Goal: Transaction & Acquisition: Subscribe to service/newsletter

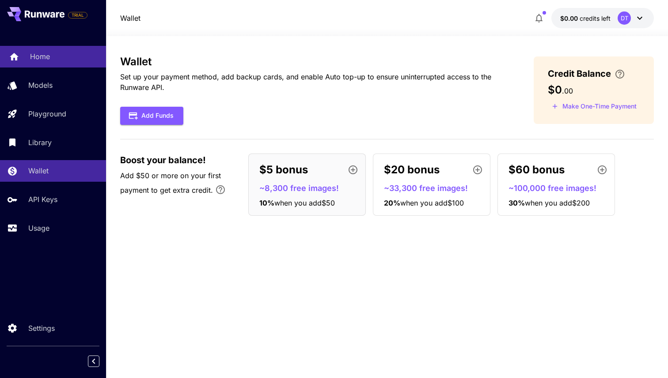
click at [55, 62] on div "Home" at bounding box center [64, 56] width 69 height 11
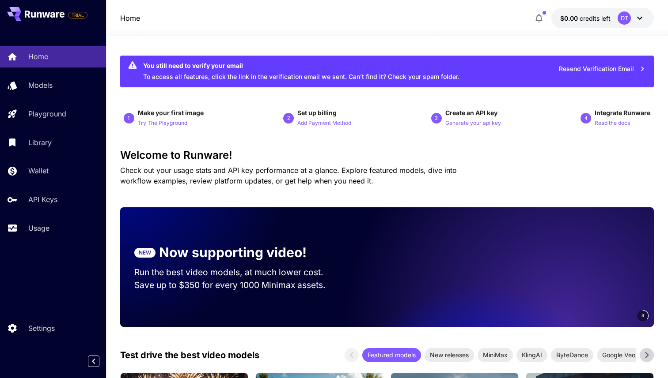
click at [599, 10] on button "$0.00 credits left DT" at bounding box center [602, 18] width 102 height 20
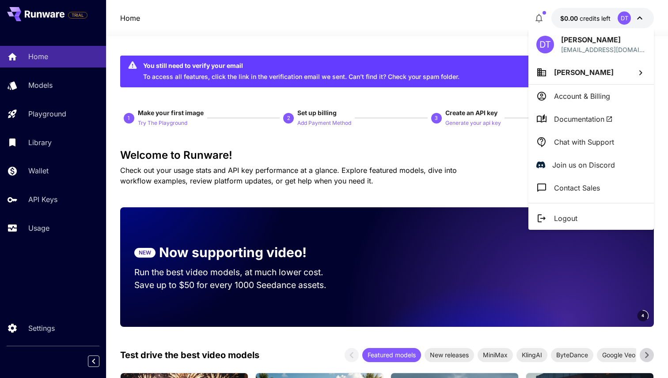
click at [586, 92] on p "Account & Billing" at bounding box center [582, 96] width 56 height 11
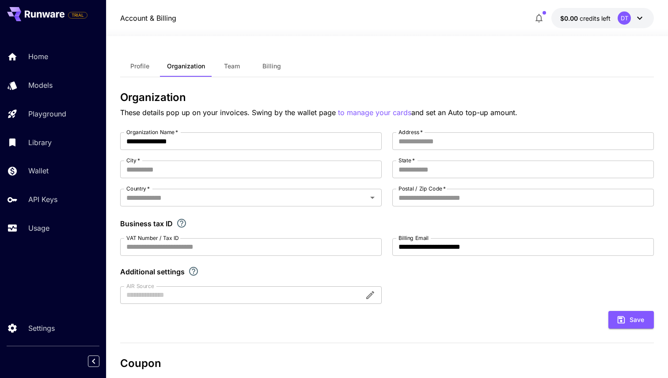
click at [138, 64] on span "Profile" at bounding box center [139, 66] width 19 height 8
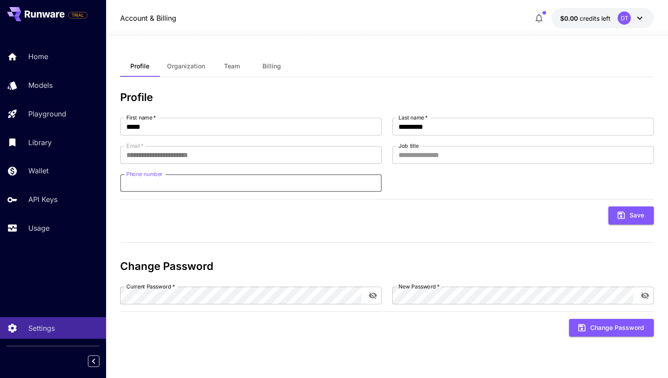
click at [222, 177] on input "Phone number" at bounding box center [250, 183] width 261 height 18
click at [48, 55] on p "Home" at bounding box center [40, 56] width 20 height 11
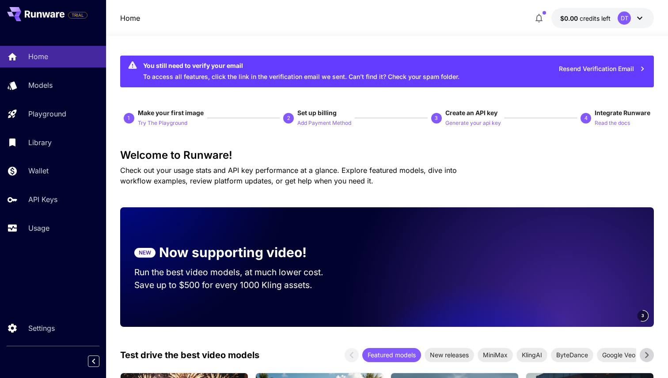
click at [567, 23] on button "$0.00 credits left DT" at bounding box center [602, 18] width 102 height 20
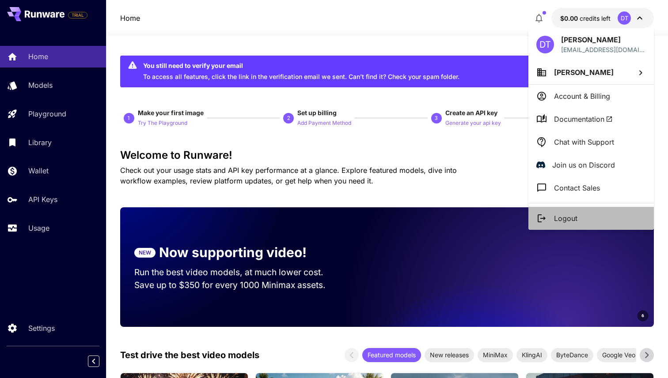
click at [554, 218] on p "Logout" at bounding box center [565, 218] width 23 height 11
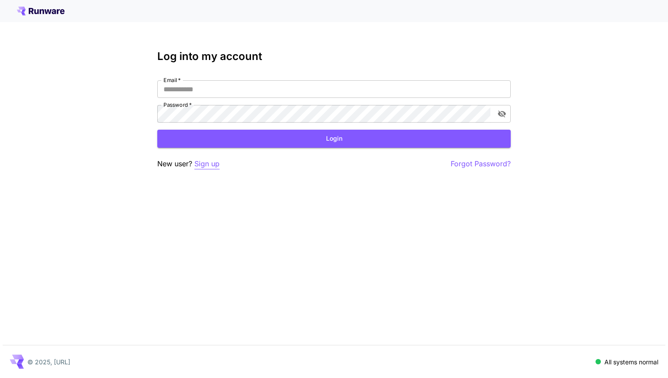
type input "**********"
click at [210, 164] on p "Sign up" at bounding box center [206, 164] width 25 height 11
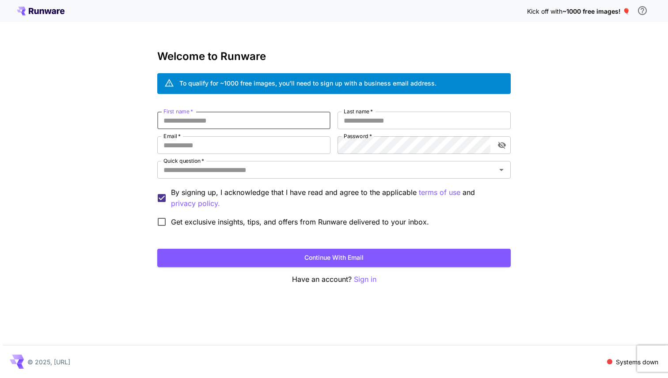
click at [280, 122] on input "First name   *" at bounding box center [243, 121] width 173 height 18
type input "*****"
type input "*********"
paste input "**********"
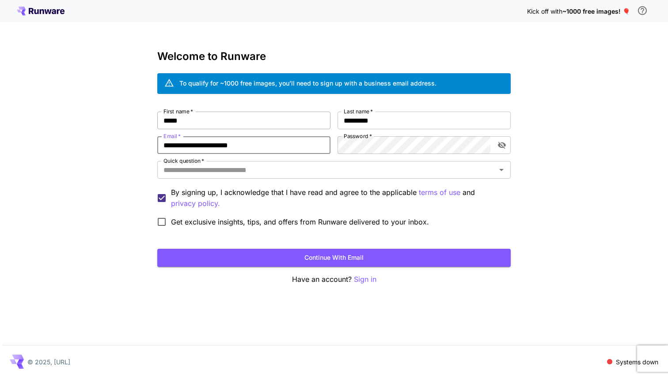
type input "**********"
click at [324, 170] on input "Quick question   *" at bounding box center [326, 170] width 333 height 12
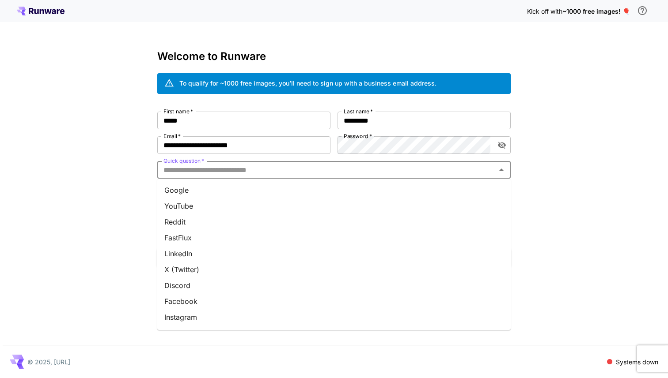
click at [265, 284] on li "Discord" at bounding box center [333, 286] width 353 height 16
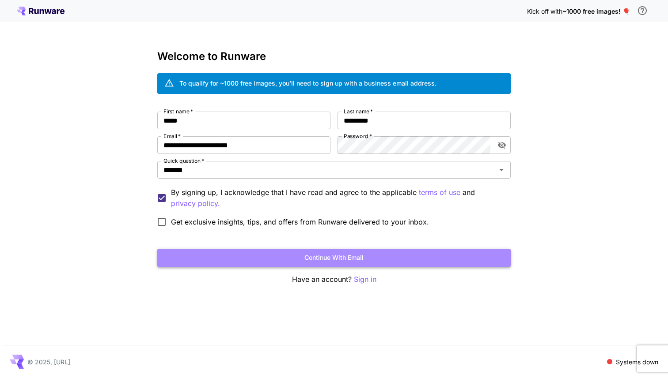
click at [269, 258] on button "Continue with email" at bounding box center [333, 258] width 353 height 18
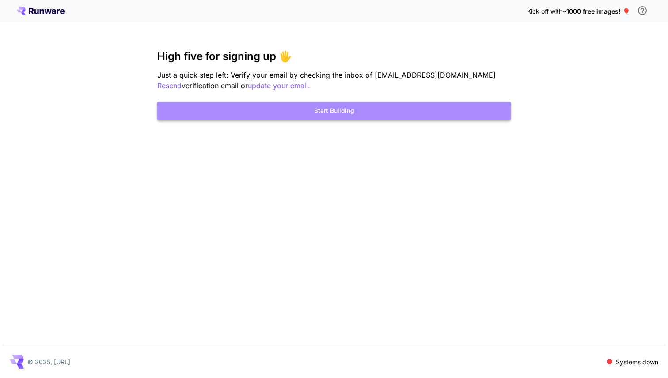
click at [401, 108] on button "Start Building" at bounding box center [333, 111] width 353 height 18
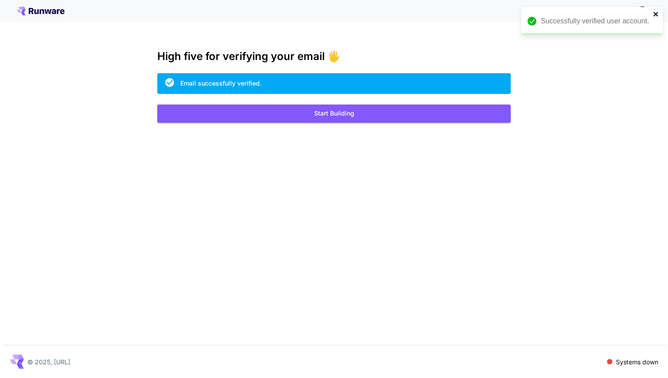
click at [655, 16] on icon "close" at bounding box center [656, 14] width 6 height 7
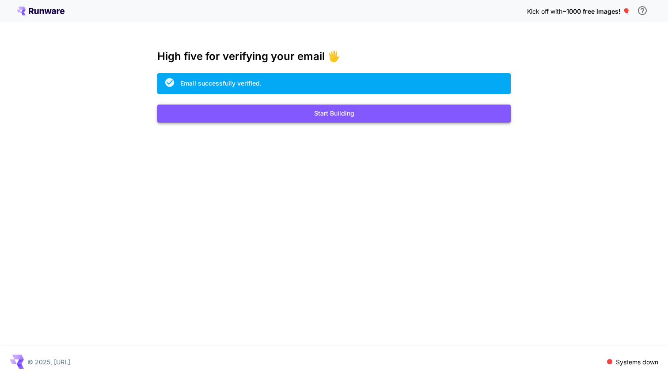
click at [374, 117] on button "Start Building" at bounding box center [333, 114] width 353 height 18
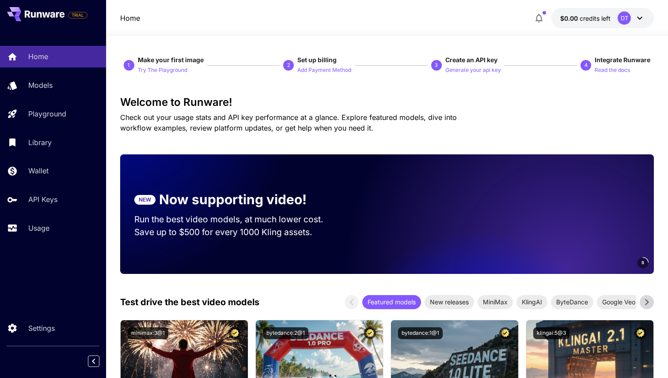
click at [630, 22] on div "DT" at bounding box center [630, 17] width 27 height 13
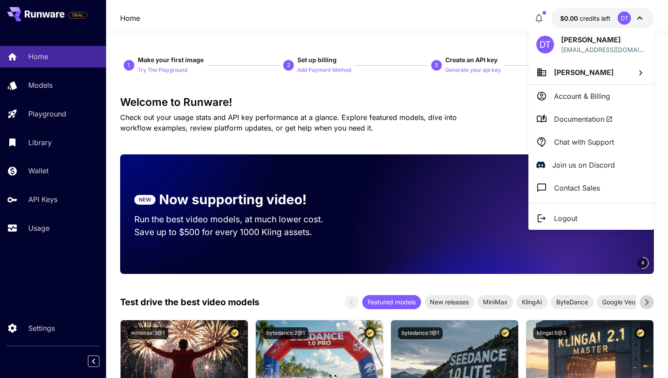
click at [492, 103] on div at bounding box center [334, 189] width 668 height 378
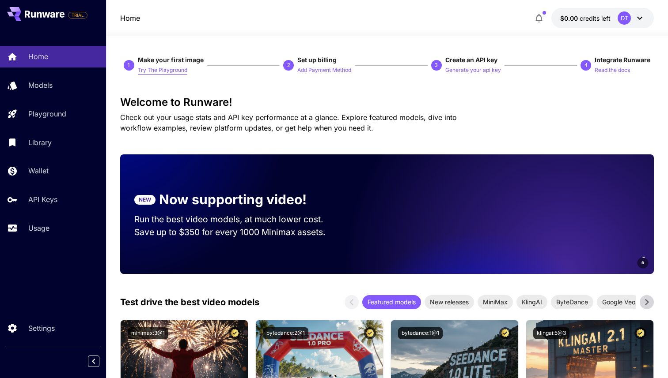
click at [177, 69] on p "Try The Playground" at bounding box center [162, 70] width 49 height 8
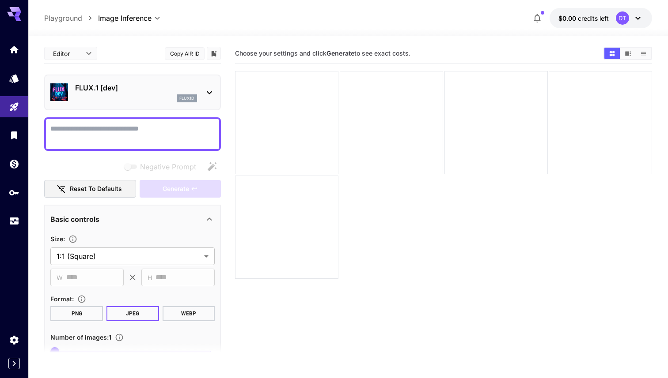
click at [596, 22] on p "$0.00 credits left" at bounding box center [583, 18] width 50 height 9
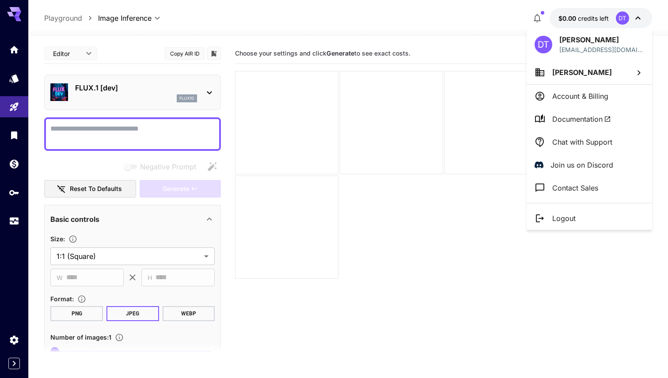
click at [56, 22] on div at bounding box center [334, 189] width 668 height 378
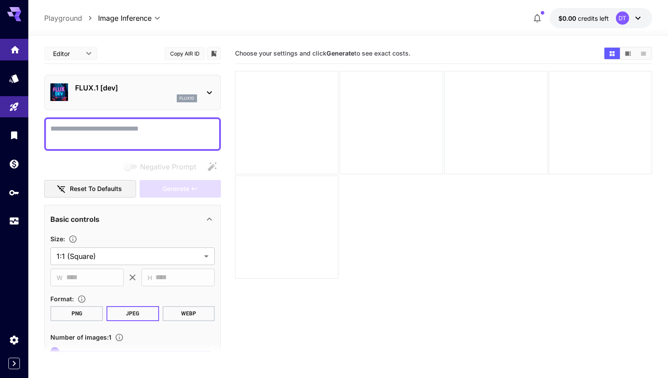
click at [20, 46] on link at bounding box center [14, 50] width 28 height 22
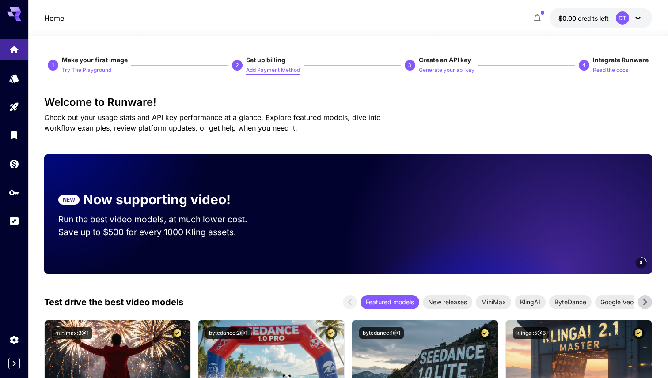
click at [275, 74] on p "Add Payment Method" at bounding box center [273, 70] width 54 height 8
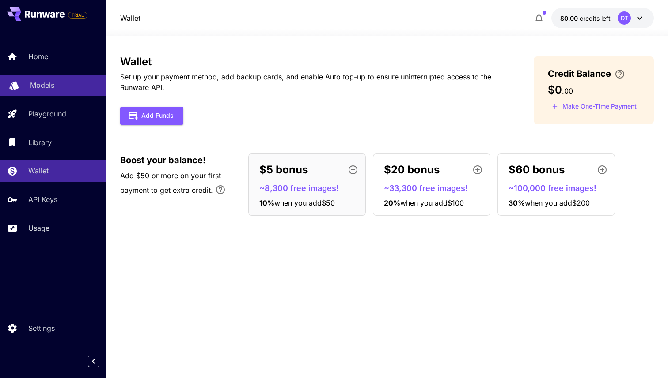
click at [57, 85] on div "Models" at bounding box center [64, 85] width 69 height 11
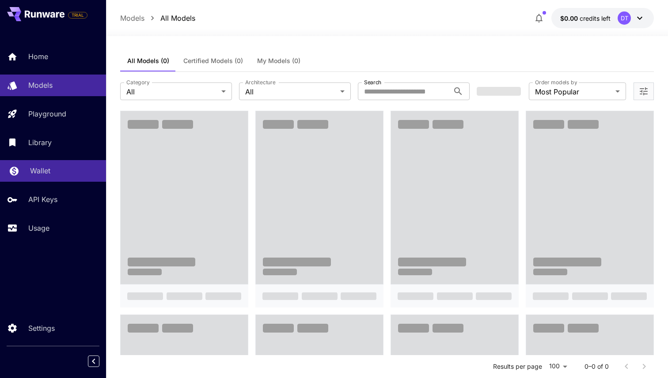
click at [70, 174] on div "Wallet" at bounding box center [64, 171] width 69 height 11
